Goal: Information Seeking & Learning: Check status

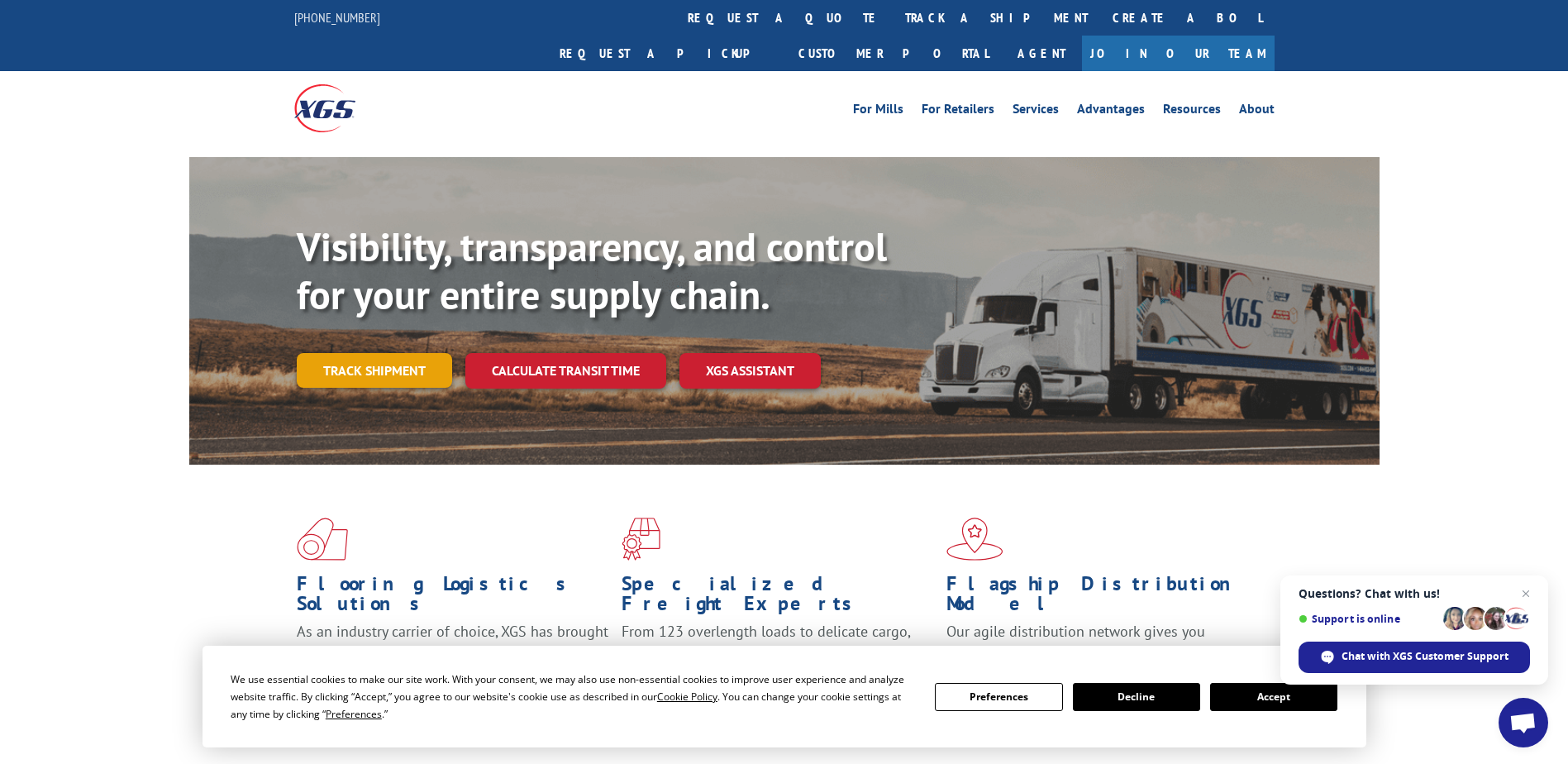
click at [377, 353] on link "Track shipment" at bounding box center [375, 371] width 155 height 35
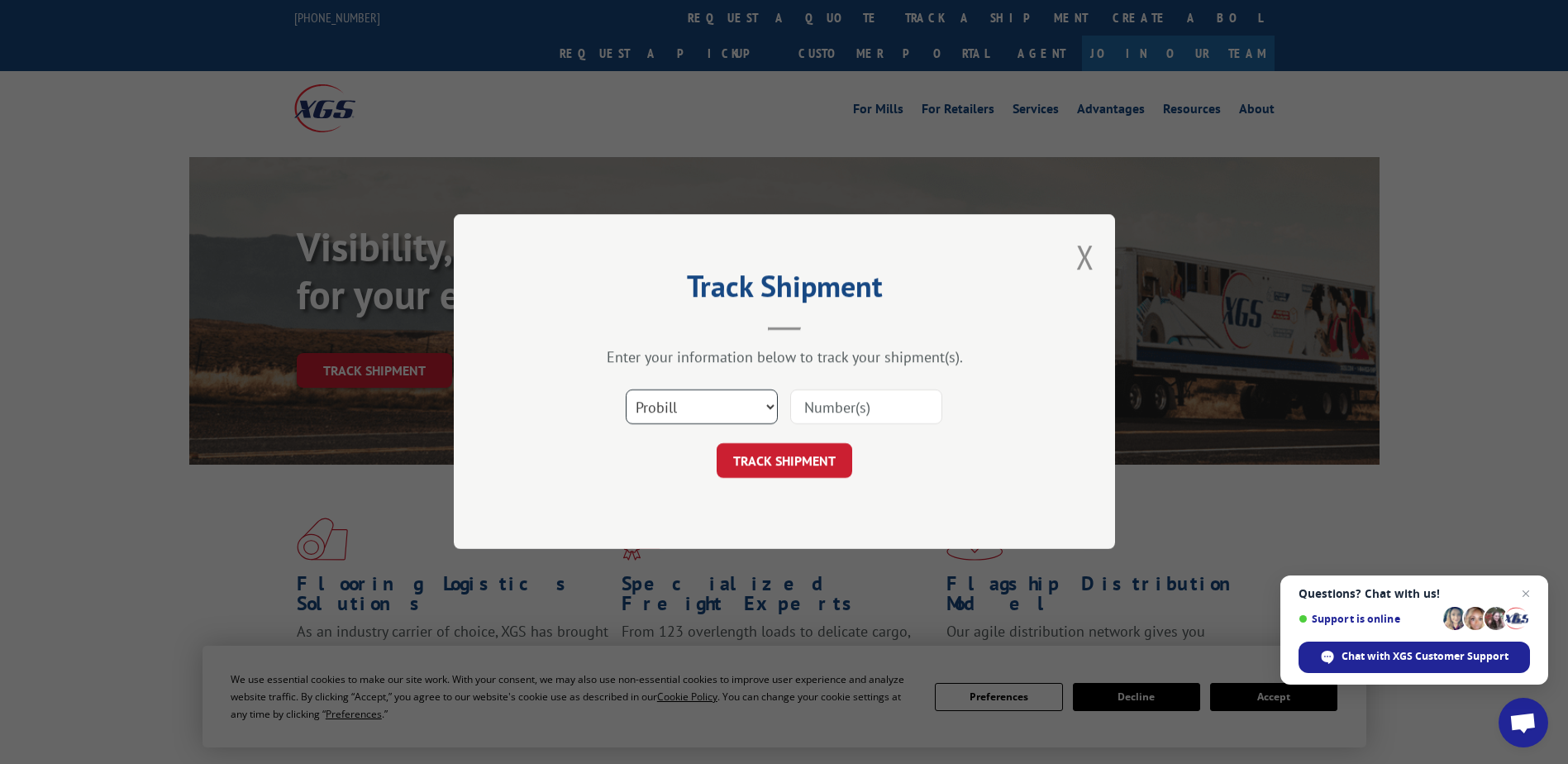
click at [690, 409] on select "Select category... Probill BOL PO" at bounding box center [702, 407] width 152 height 35
select select "bol"
click at [626, 390] on select "Select category... Probill BOL PO" at bounding box center [702, 407] width 152 height 35
click at [820, 422] on div at bounding box center [866, 408] width 152 height 38
click at [820, 419] on input at bounding box center [866, 407] width 152 height 35
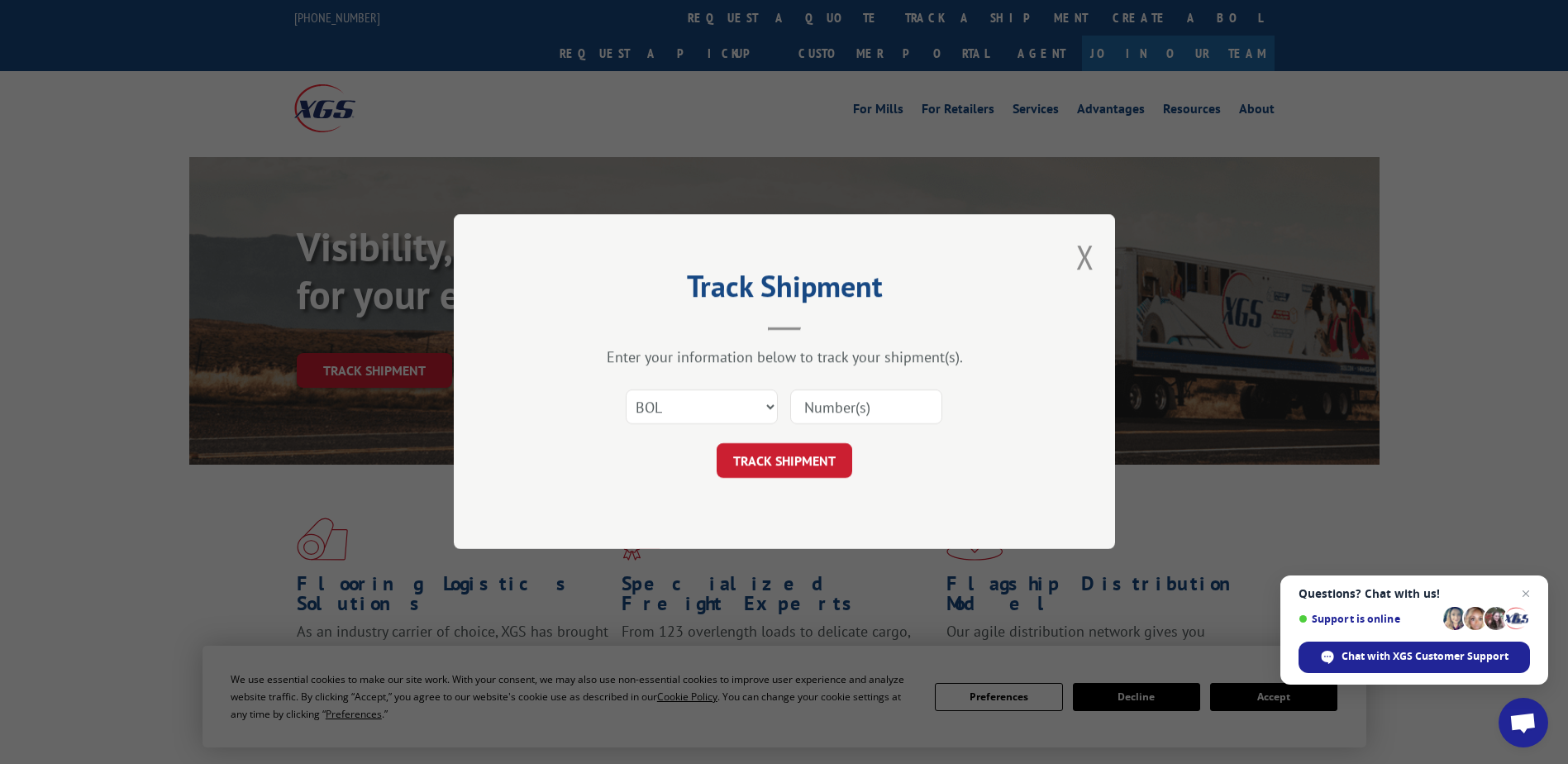
paste input "RFG002810224"
type input "RFG002810224"
click at [797, 448] on button "TRACK SHIPMENT" at bounding box center [784, 462] width 135 height 35
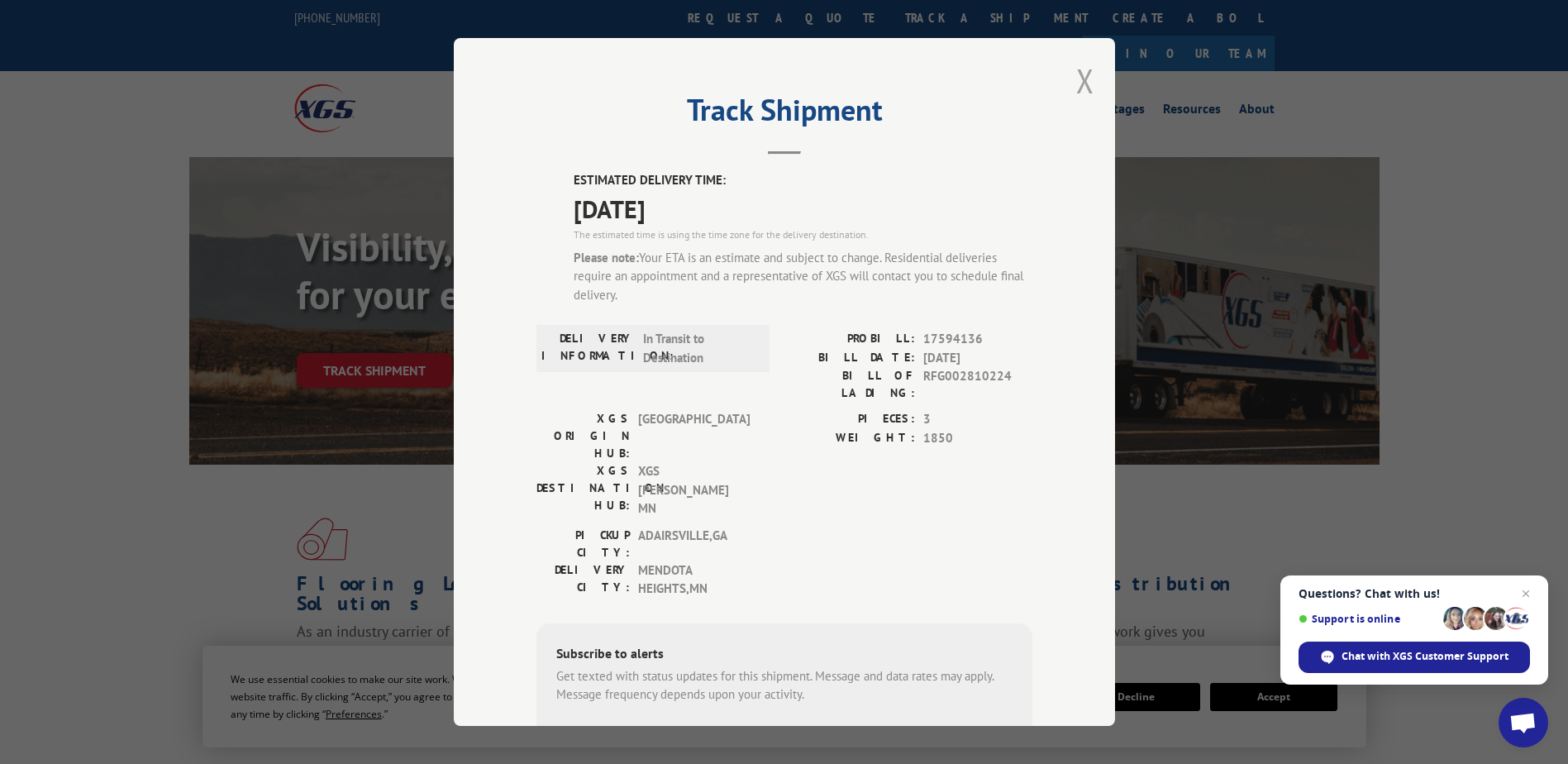
click at [1082, 84] on button "Close modal" at bounding box center [1086, 80] width 18 height 43
